Goal: Information Seeking & Learning: Check status

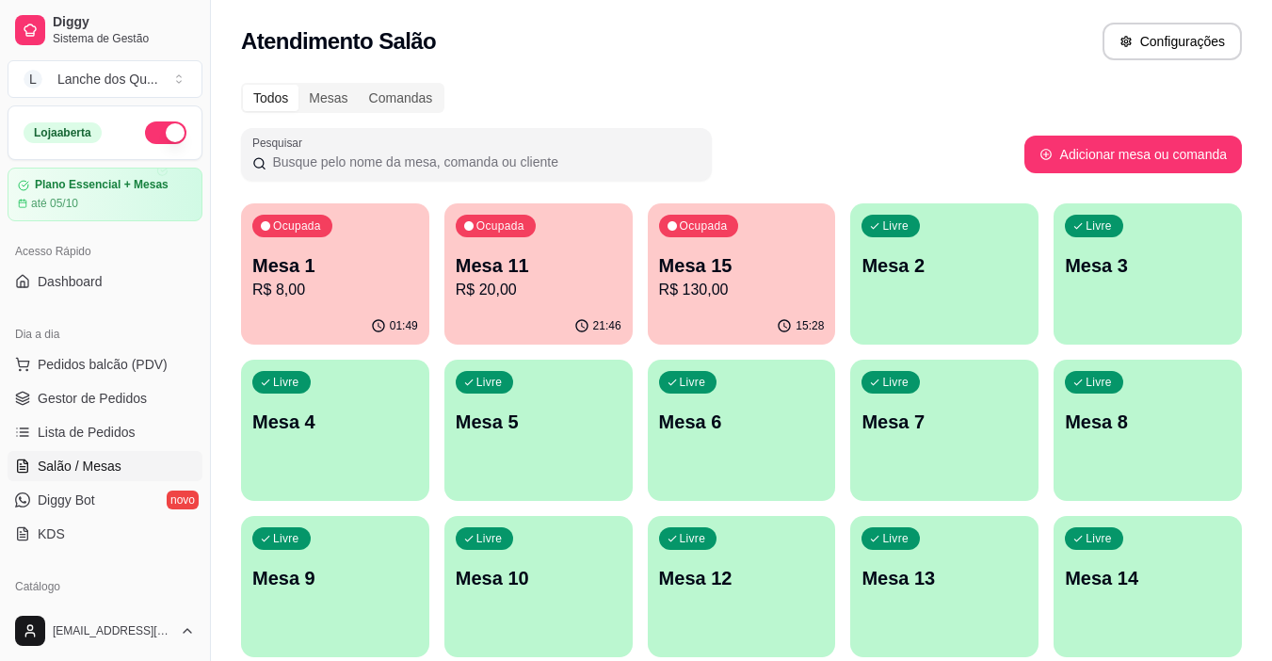
scroll to position [72, 0]
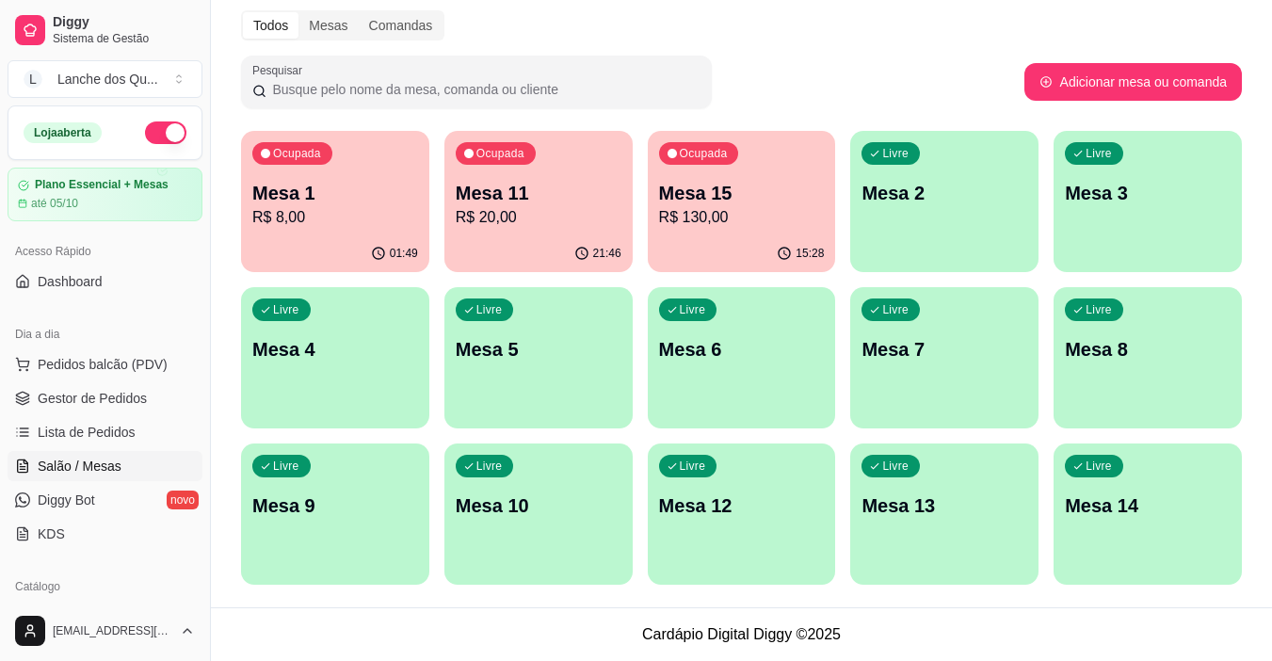
click at [341, 220] on p "R$ 8,00" at bounding box center [335, 217] width 166 height 23
click at [596, 211] on p "R$ 20,00" at bounding box center [539, 217] width 166 height 23
click at [759, 203] on p "Mesa 15" at bounding box center [741, 193] width 161 height 25
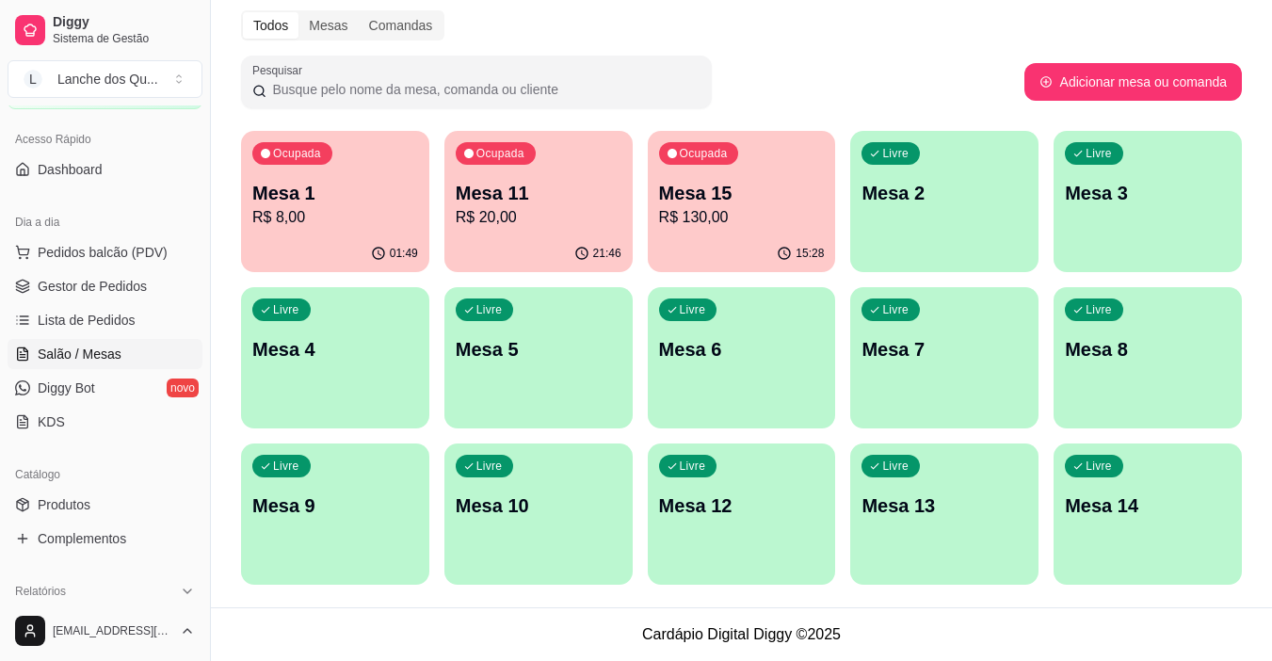
scroll to position [188, 0]
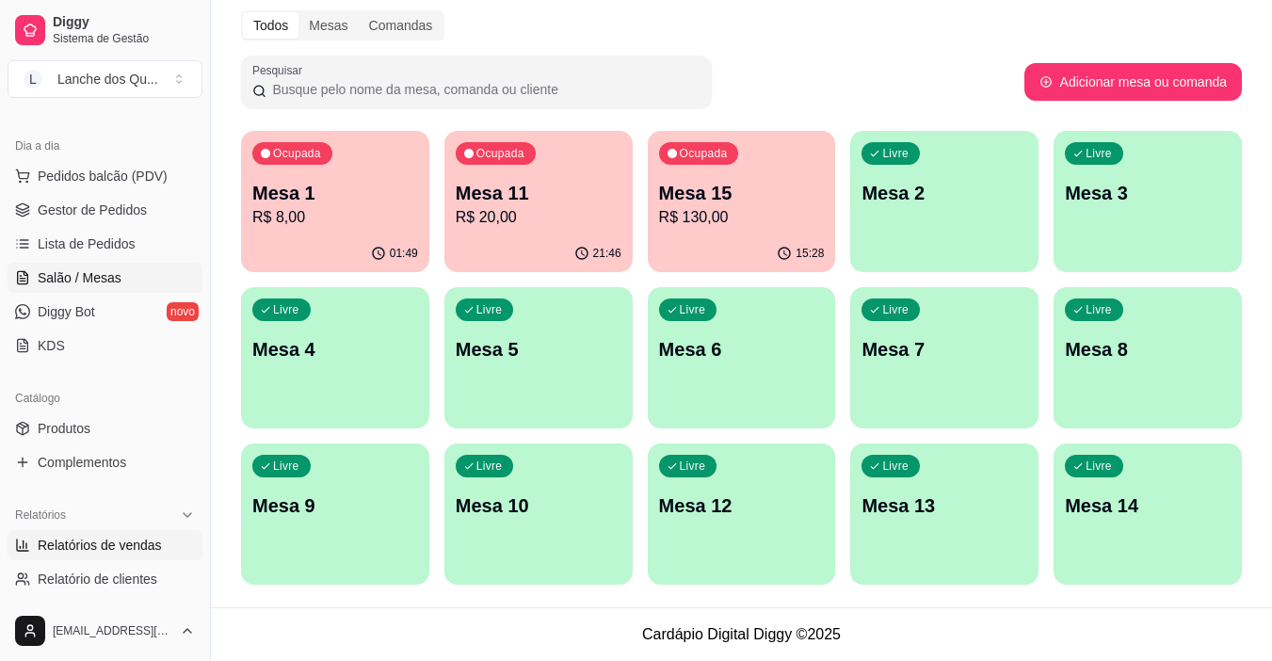
click at [105, 548] on span "Relatórios de vendas" at bounding box center [100, 545] width 124 height 19
select select "ALL"
select select "0"
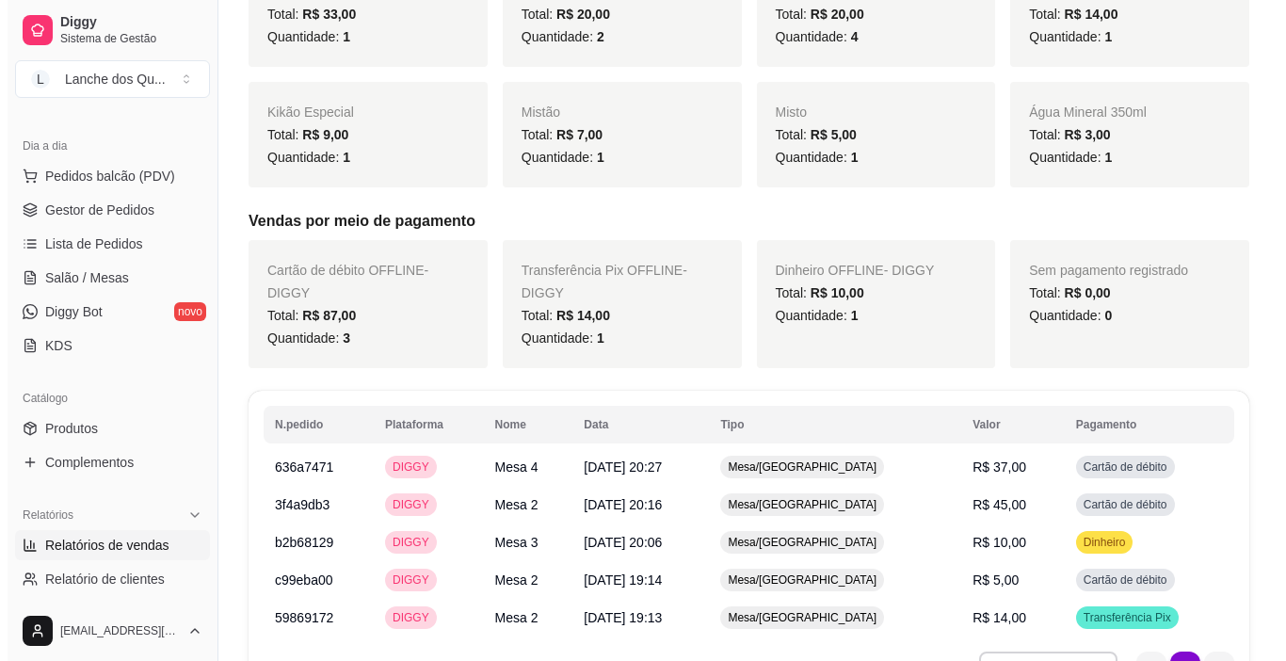
scroll to position [580, 0]
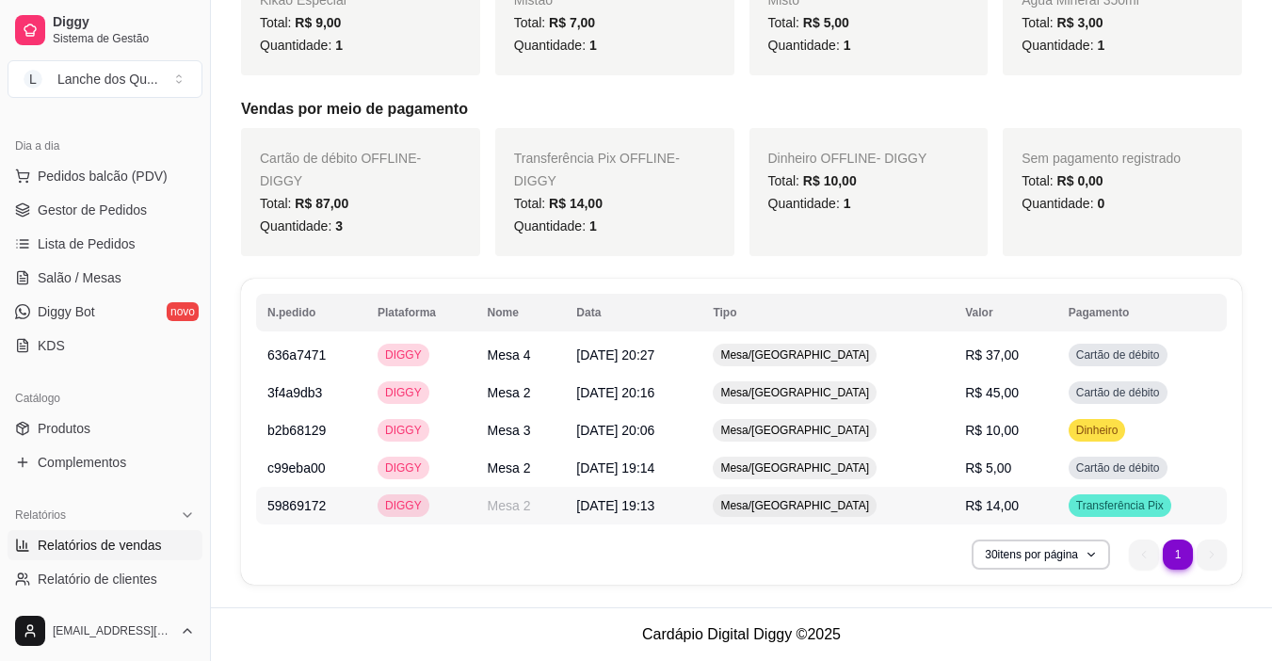
click at [988, 501] on span "R$ 14,00" at bounding box center [992, 505] width 54 height 15
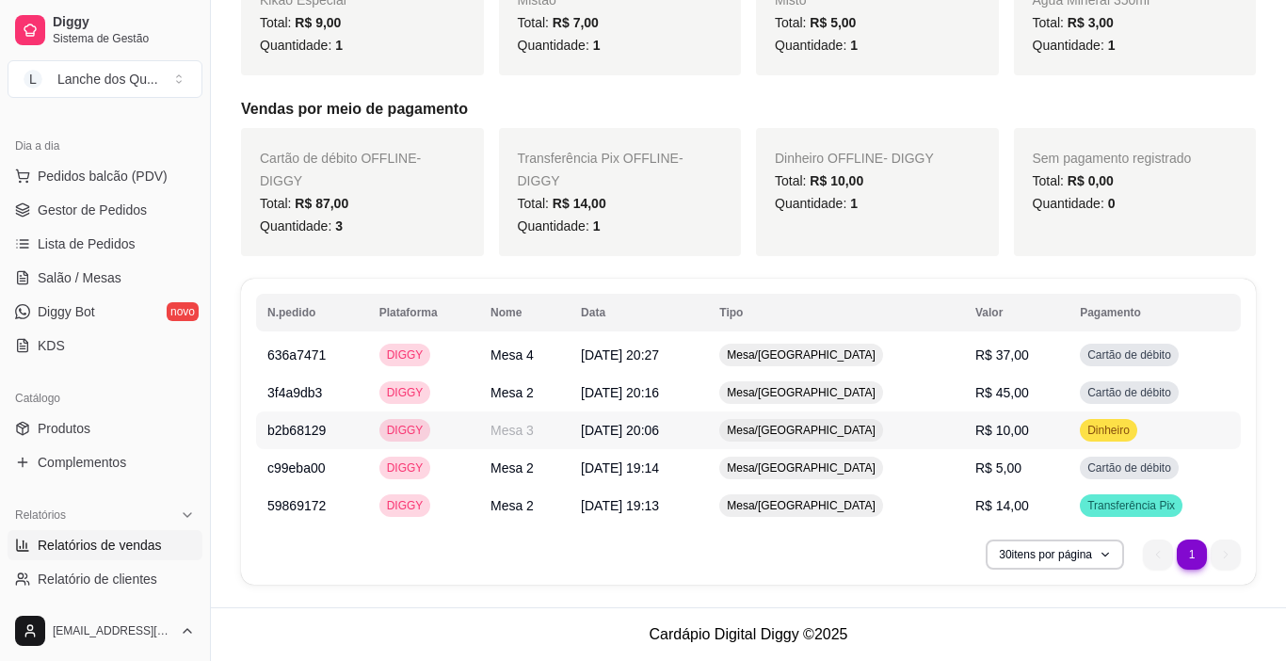
scroll to position [557, 0]
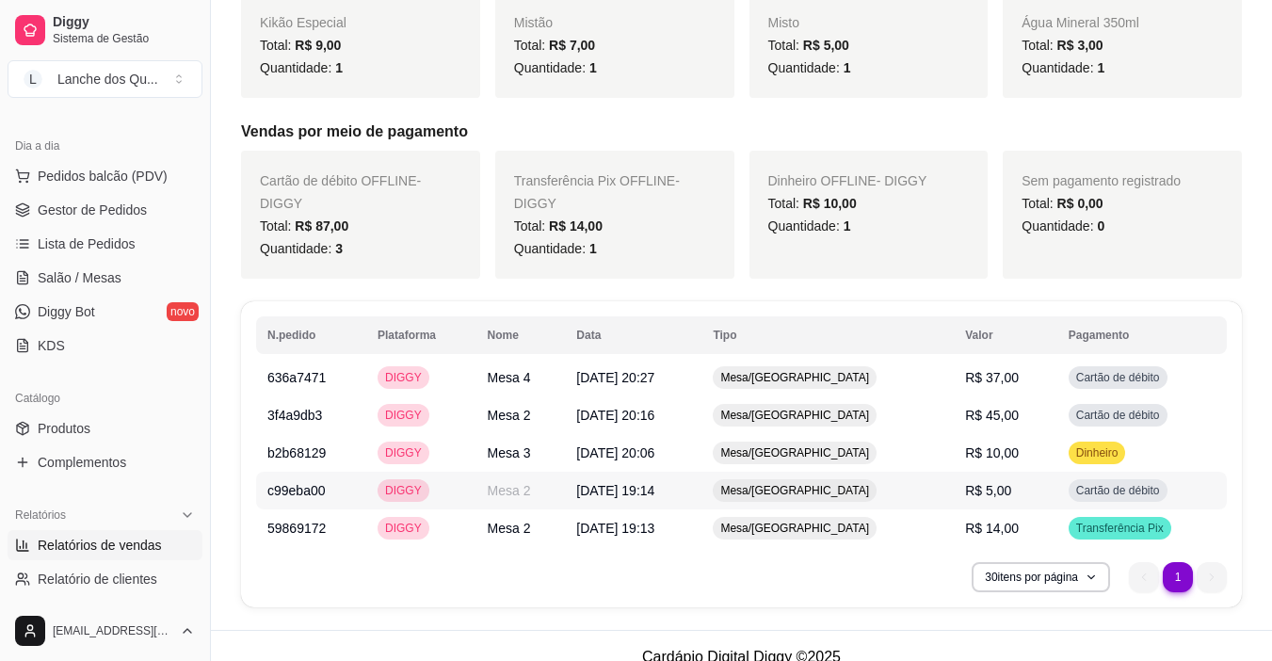
click at [996, 494] on span "R$ 5,00" at bounding box center [988, 490] width 46 height 15
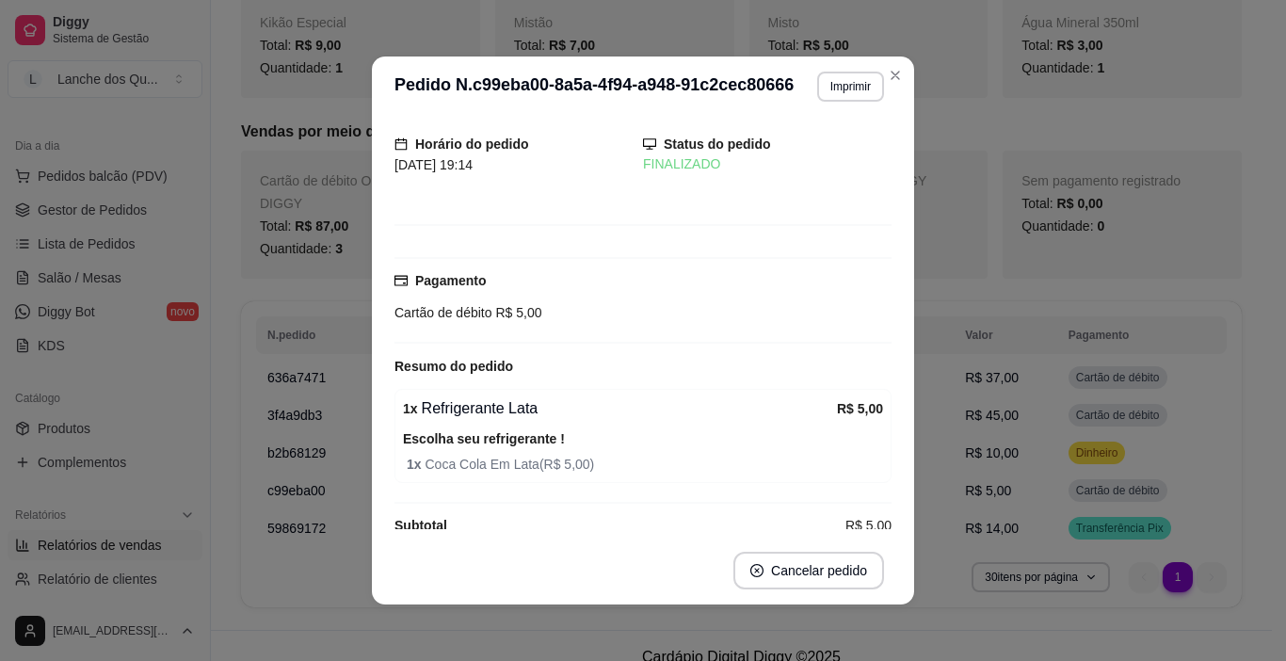
scroll to position [78, 0]
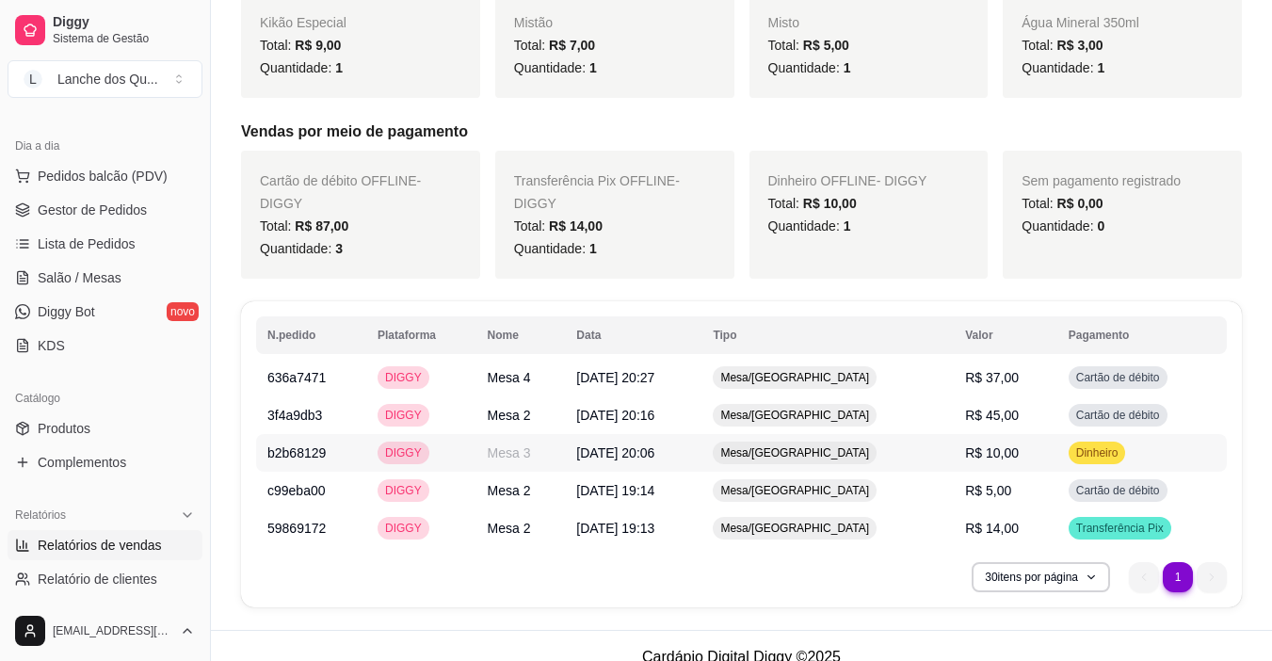
click at [980, 455] on span "R$ 10,00" at bounding box center [992, 452] width 54 height 15
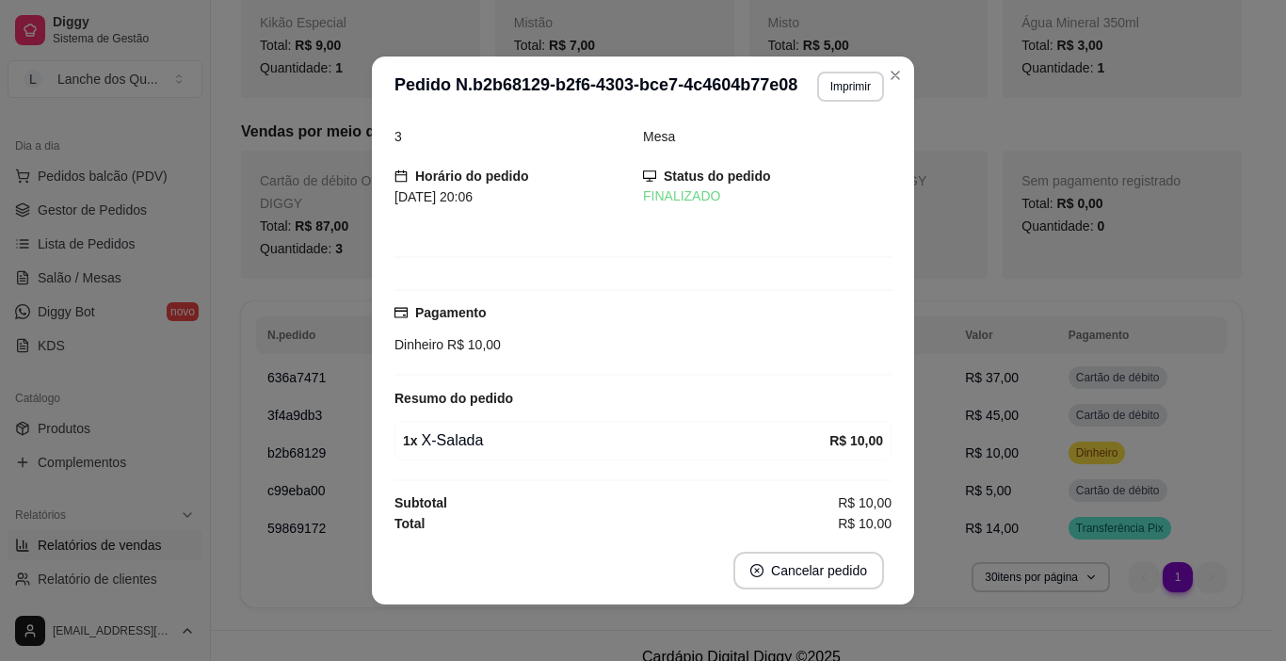
scroll to position [24, 0]
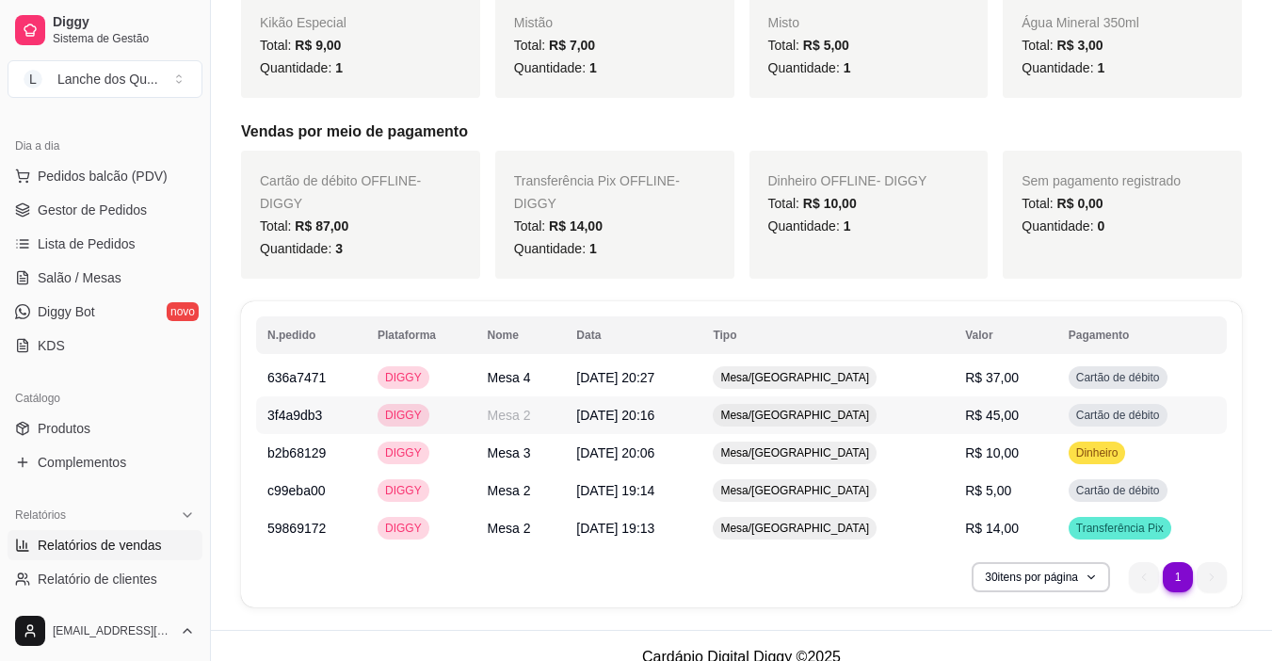
click at [963, 403] on td "R$ 45,00" at bounding box center [1006, 415] width 104 height 38
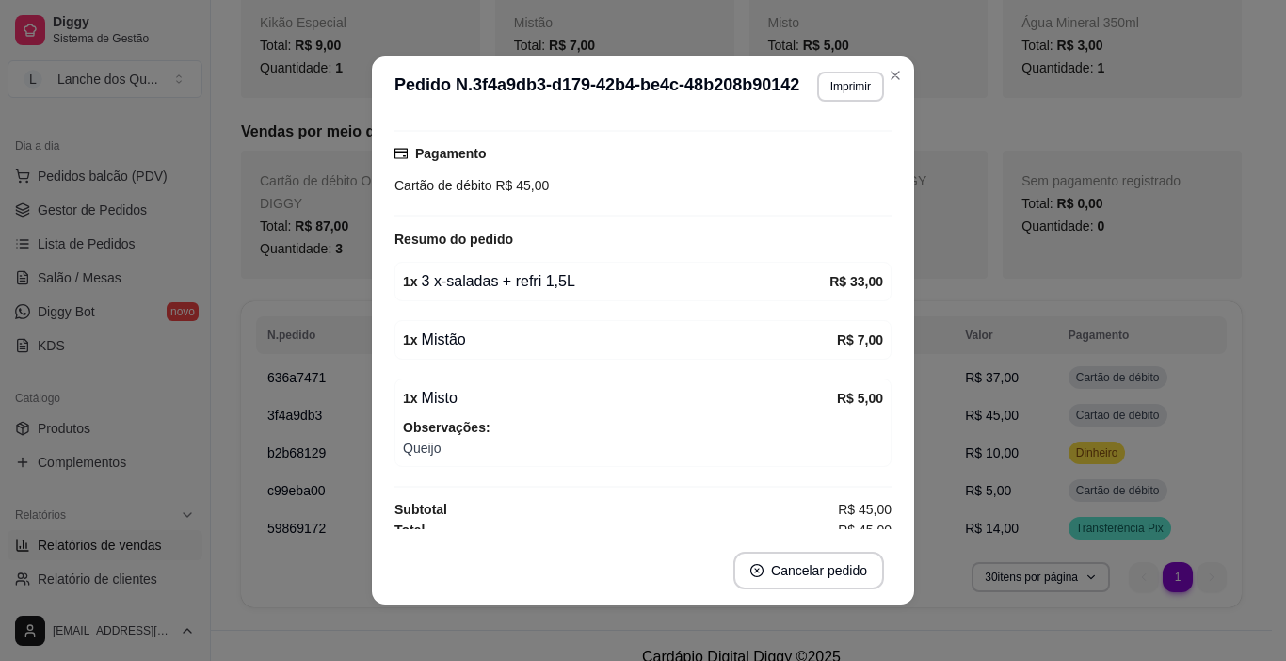
scroll to position [189, 0]
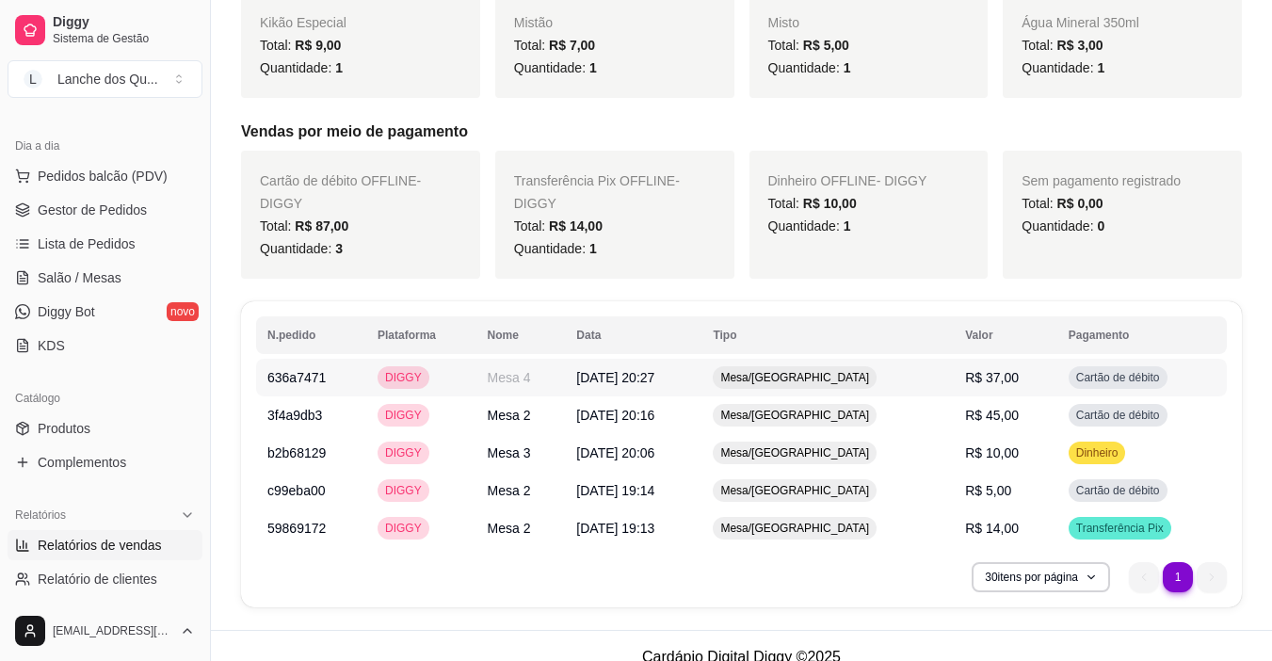
click at [985, 378] on span "R$ 37,00" at bounding box center [992, 377] width 54 height 15
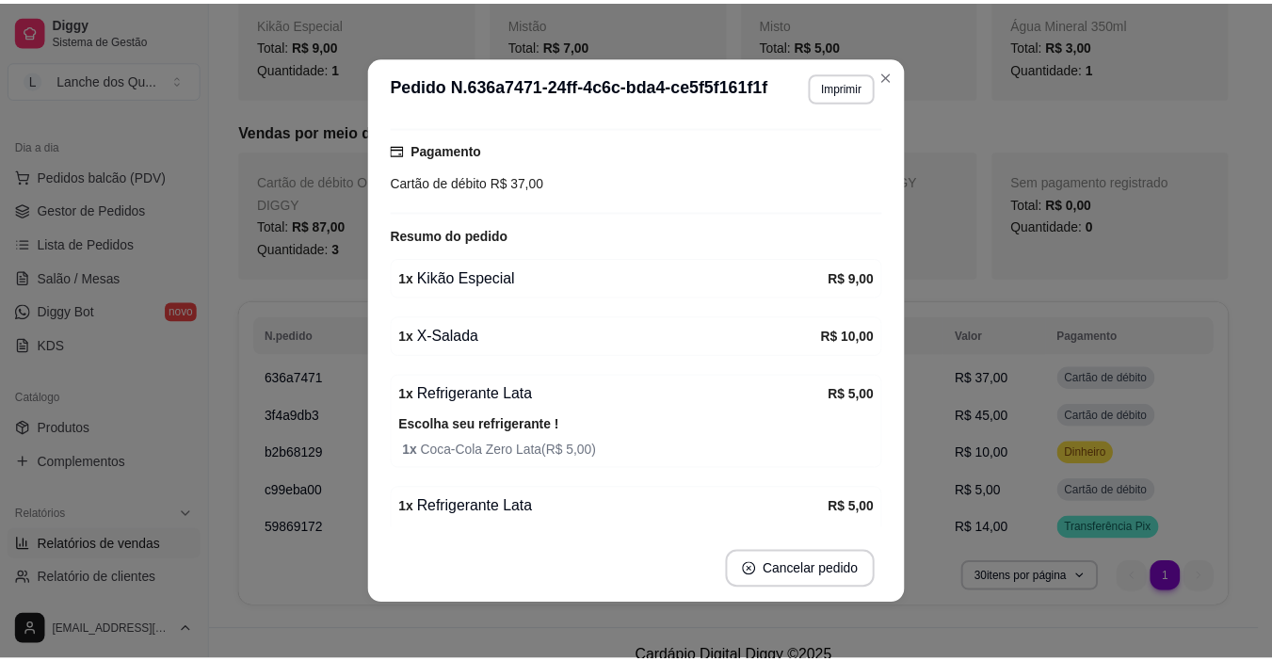
scroll to position [188, 0]
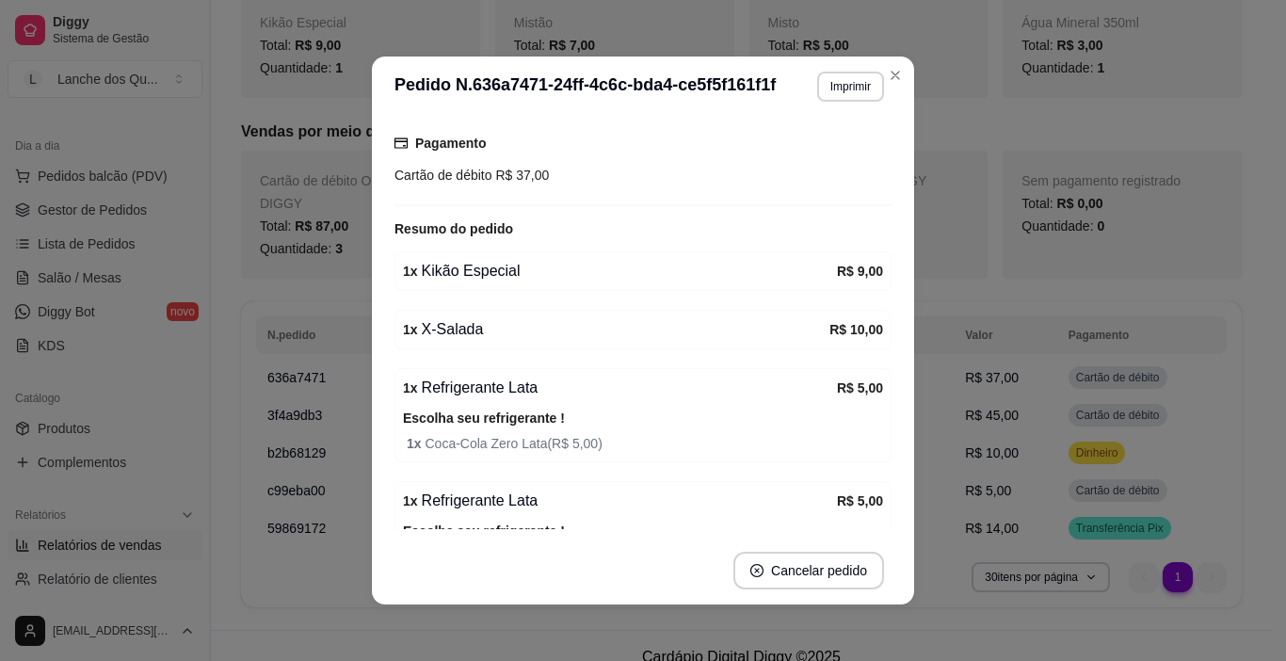
click at [781, 250] on div "**********" at bounding box center [643, 330] width 1286 height 661
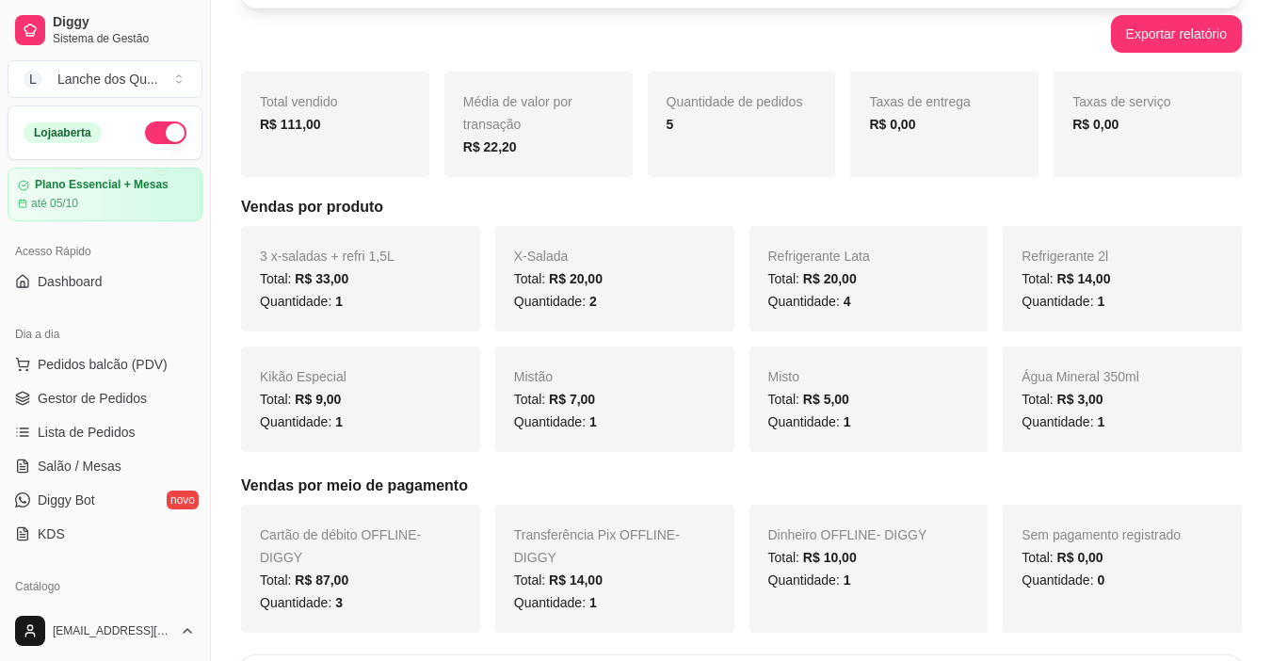
scroll to position [87, 0]
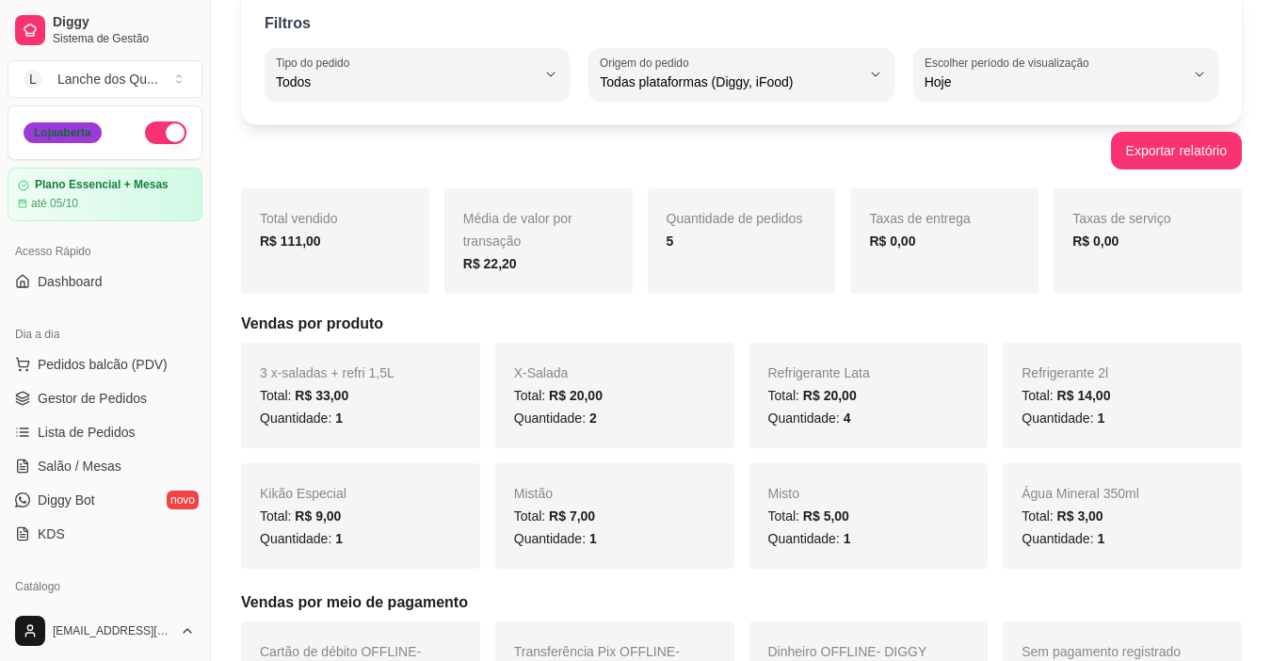
click at [82, 141] on div "Loja aberta" at bounding box center [63, 132] width 78 height 21
click at [86, 463] on span "Salão / Mesas" at bounding box center [80, 466] width 84 height 19
